Goal: Find specific page/section: Find specific page/section

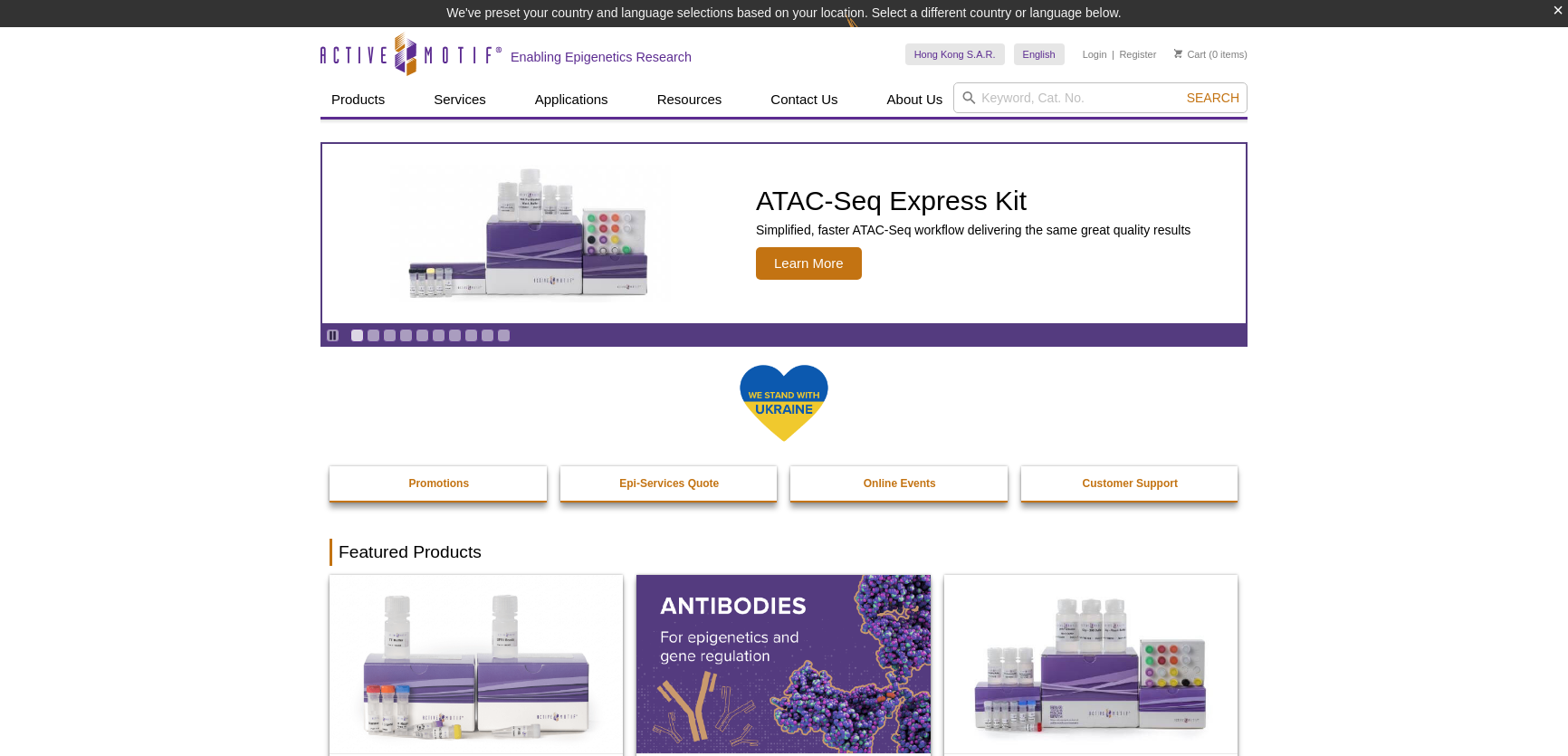
click at [1010, 94] on input "search" at bounding box center [1100, 98] width 294 height 31
click at [1021, 92] on input "search" at bounding box center [1100, 98] width 294 height 31
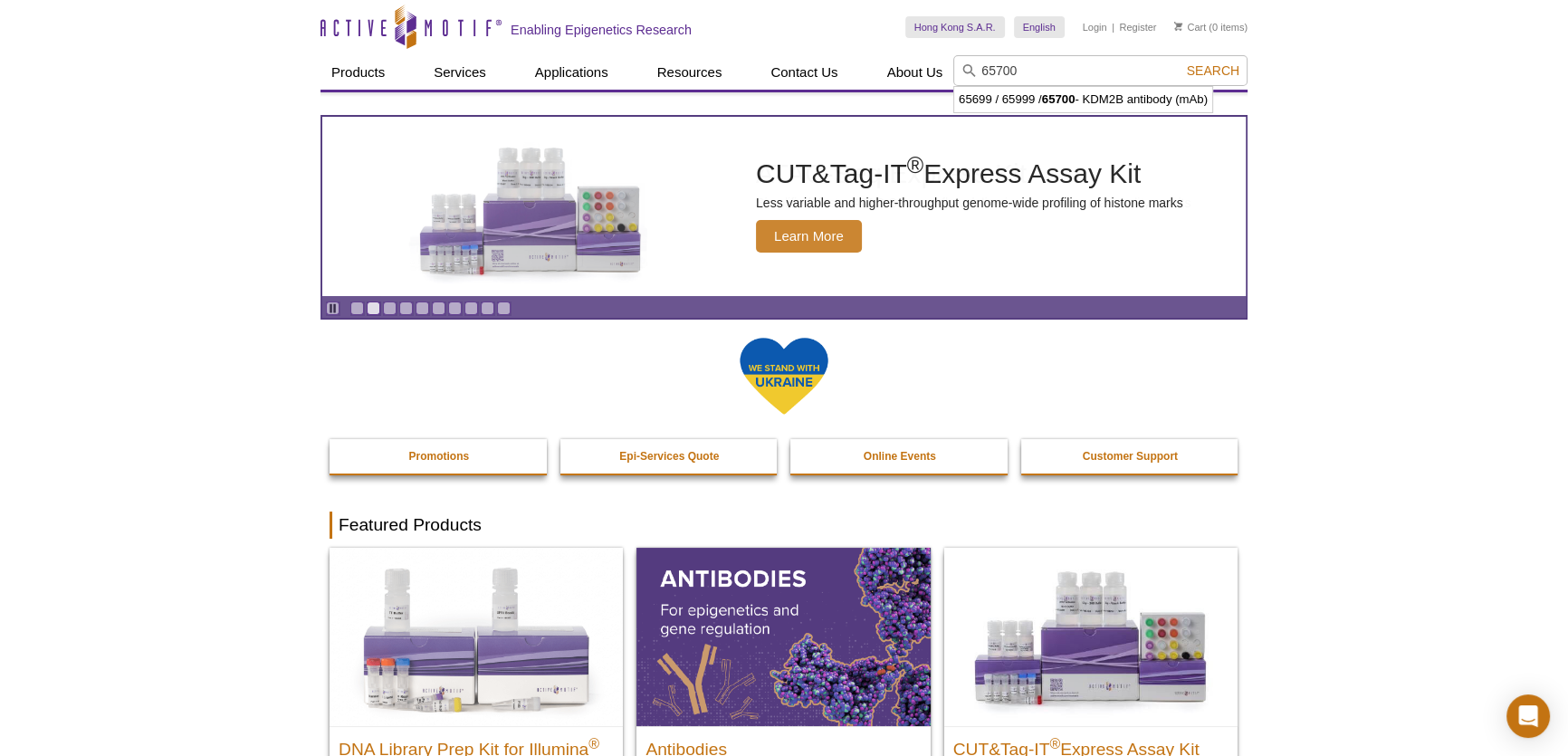
type input "65700"
click at [1206, 75] on span "Search" at bounding box center [1213, 70] width 52 height 15
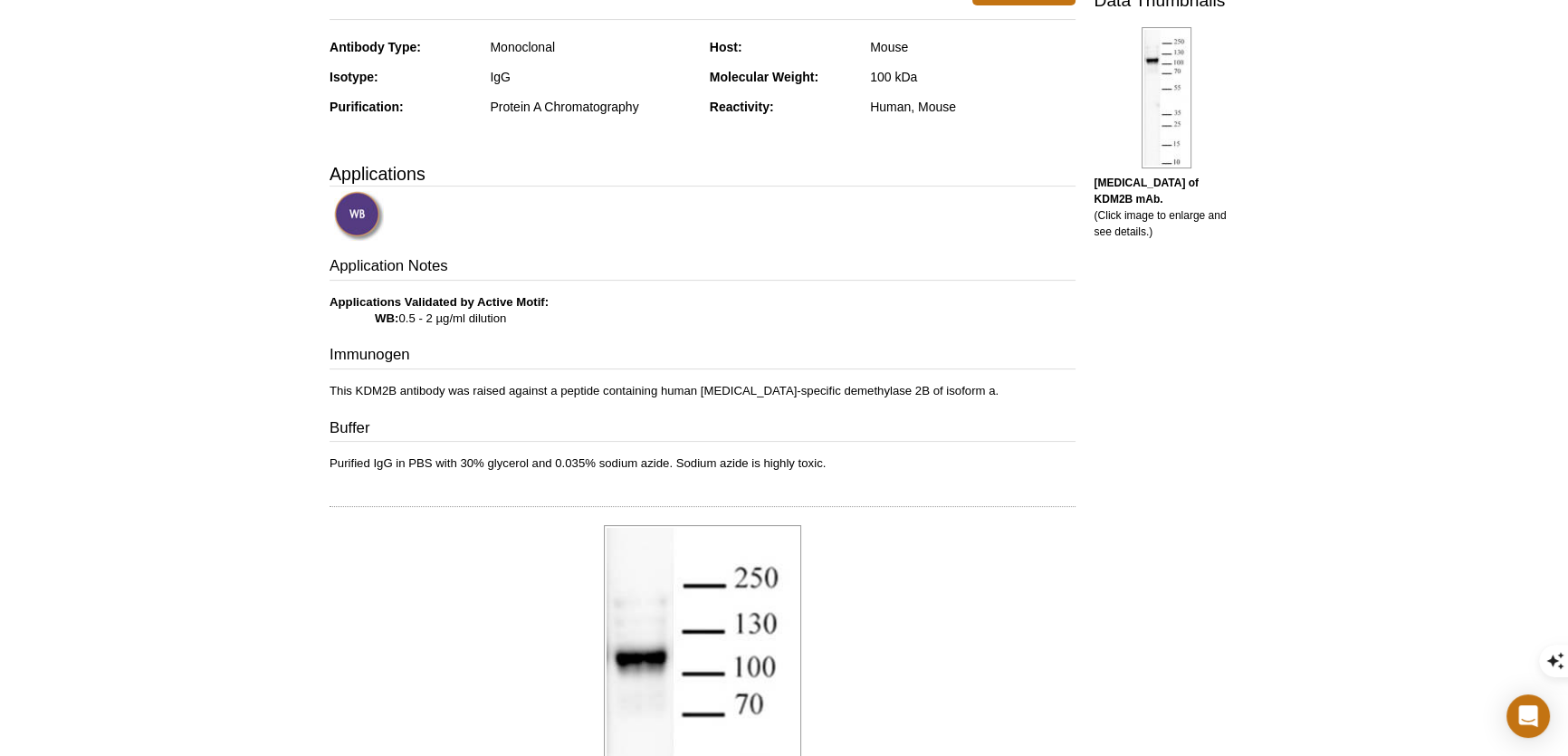
scroll to position [469, 0]
